Goal: Manage account settings

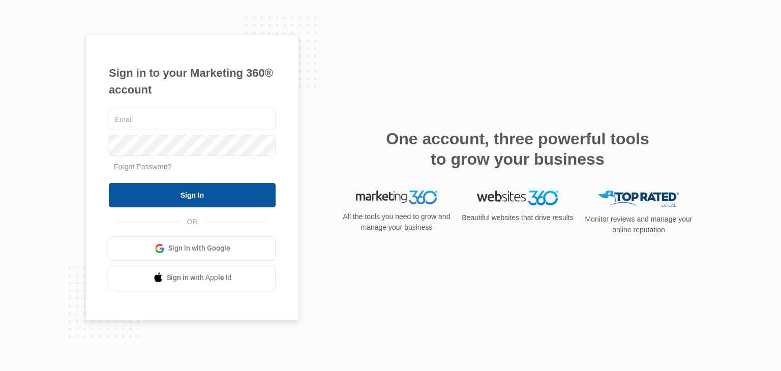
type input "[EMAIL_ADDRESS][DOMAIN_NAME]"
click at [170, 194] on input "Sign In" at bounding box center [192, 195] width 167 height 24
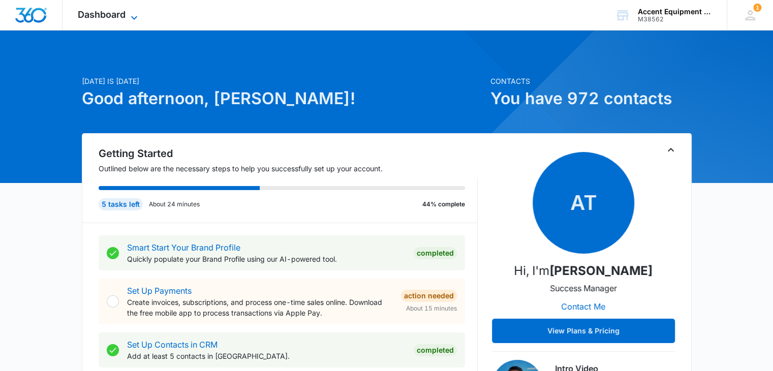
click at [134, 19] on icon at bounding box center [134, 18] width 12 height 12
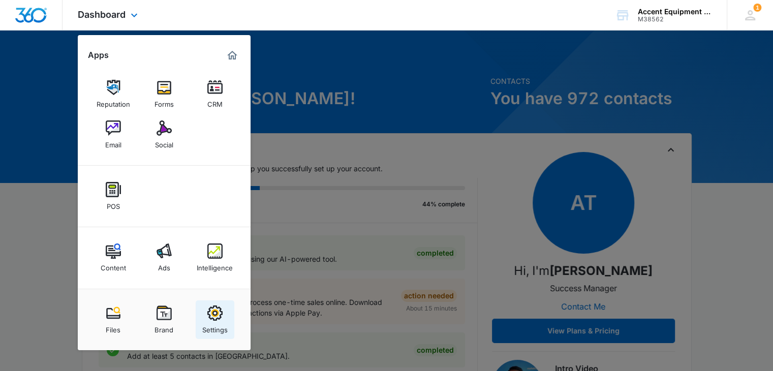
click at [214, 317] on img at bounding box center [214, 313] width 15 height 15
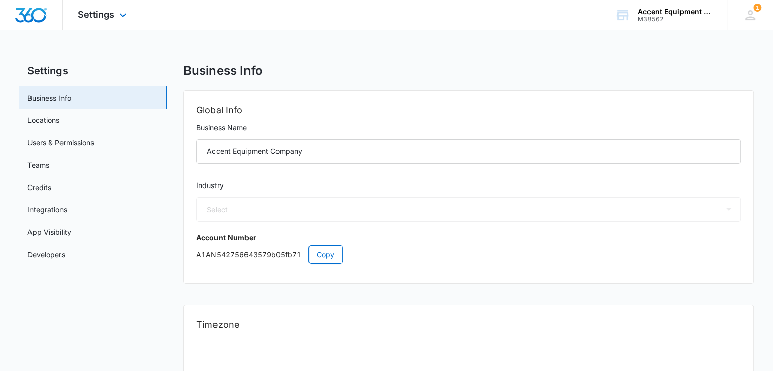
select select "52"
select select "US"
select select "America/[GEOGRAPHIC_DATA]"
click at [41, 186] on link "Credits" at bounding box center [39, 187] width 24 height 11
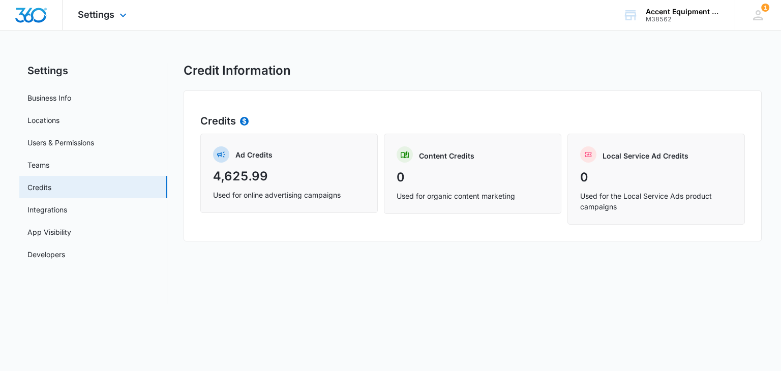
click at [122, 9] on div "Settings Apps Reputation Forms CRM Email Social POS Content Ads Intelligence Fi…" at bounding box center [104, 15] width 82 height 30
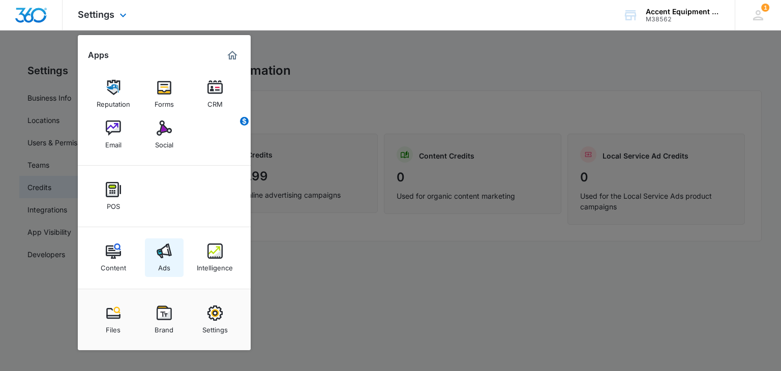
click at [166, 255] on img at bounding box center [164, 251] width 15 height 15
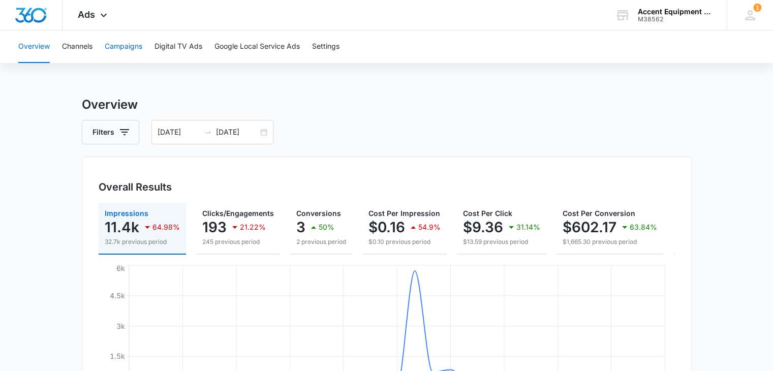
click at [133, 43] on button "Campaigns" at bounding box center [124, 47] width 38 height 33
